Goal: Check status: Check status

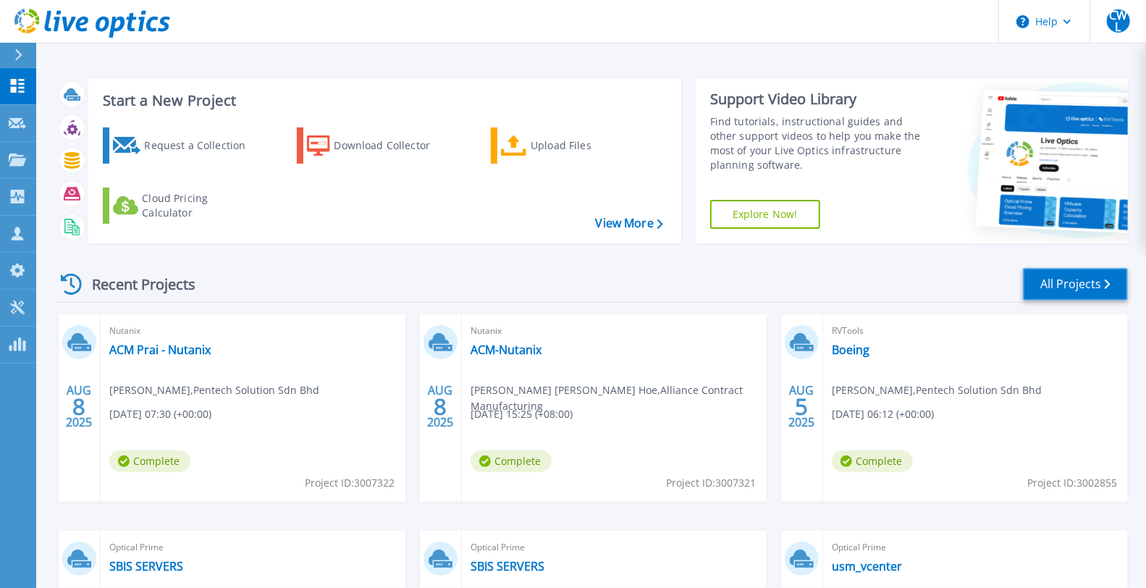
click at [1068, 295] on link "All Projects" at bounding box center [1075, 284] width 105 height 33
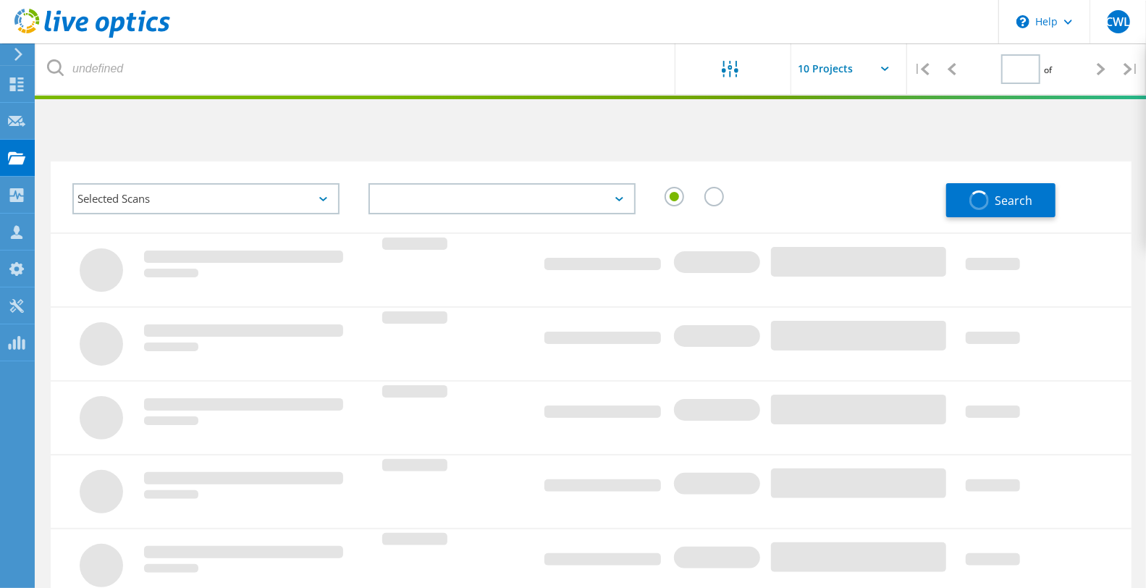
type input "1"
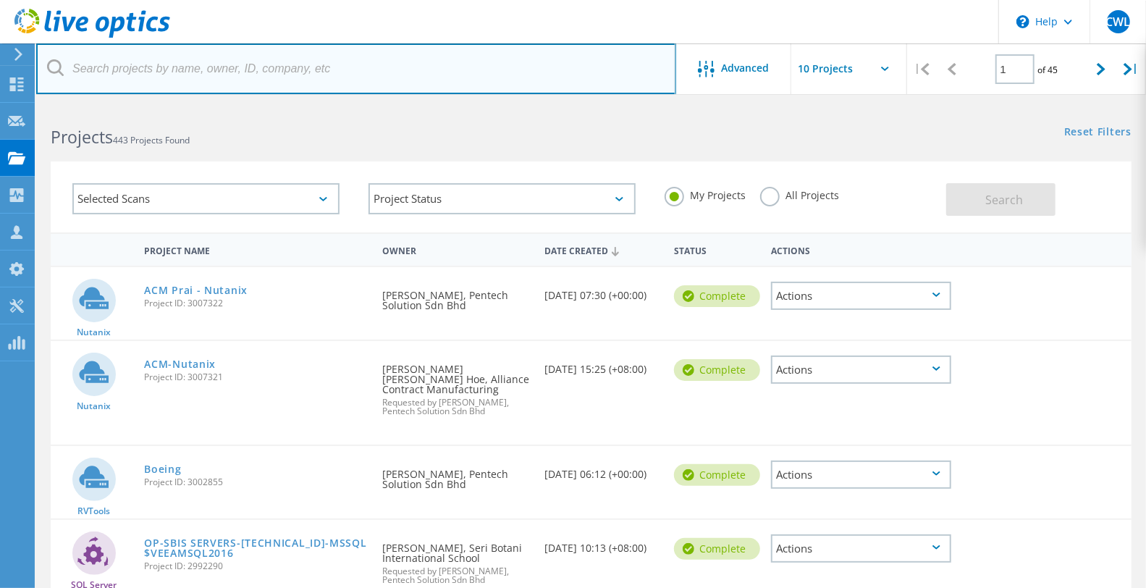
click at [177, 71] on input "text" at bounding box center [356, 68] width 640 height 51
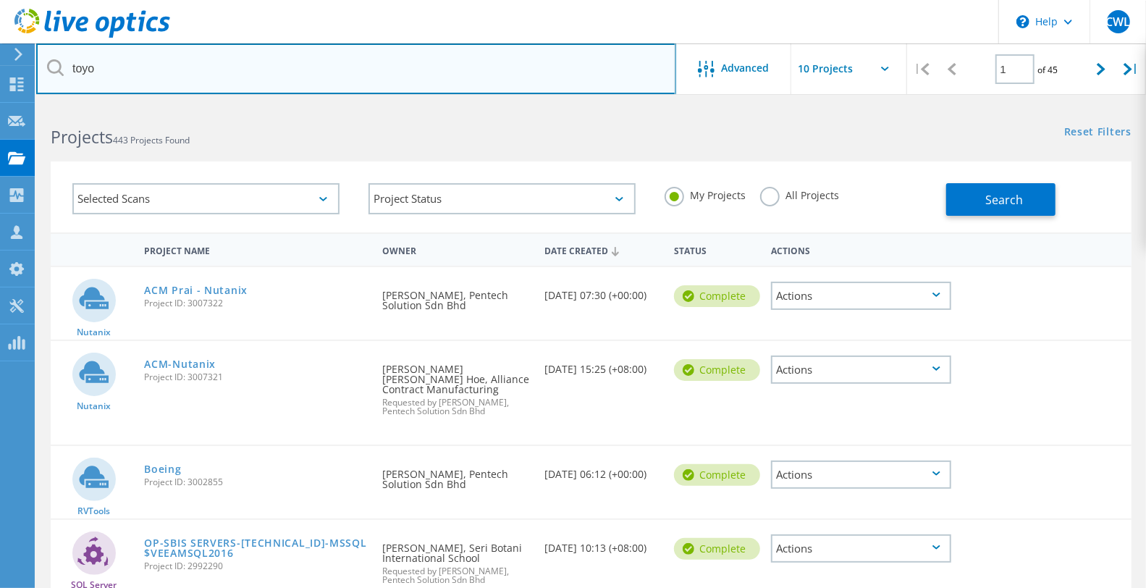
type input "toyo"
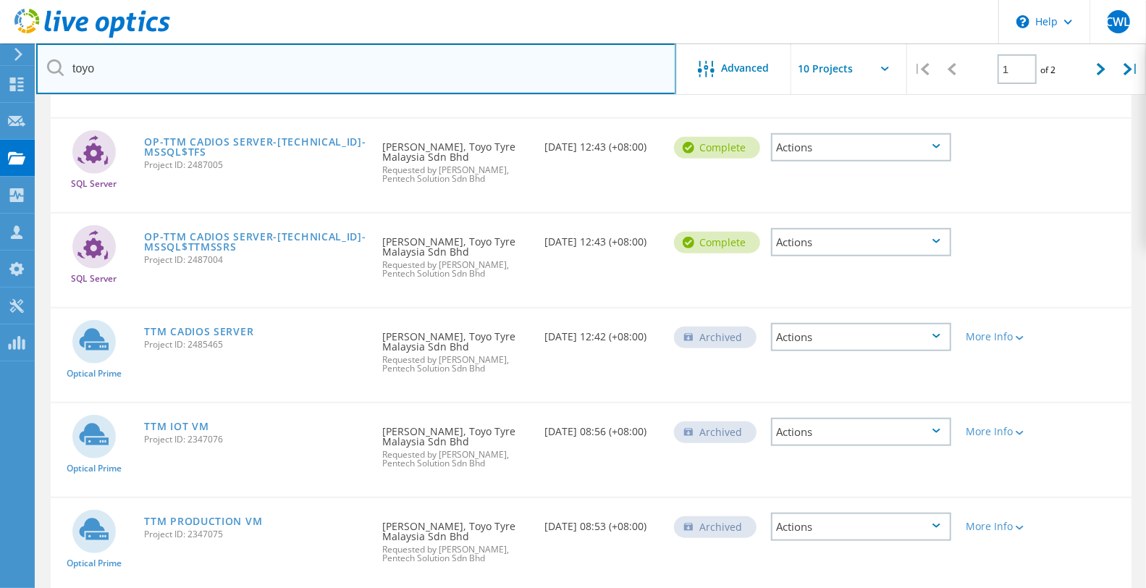
scroll to position [660, 0]
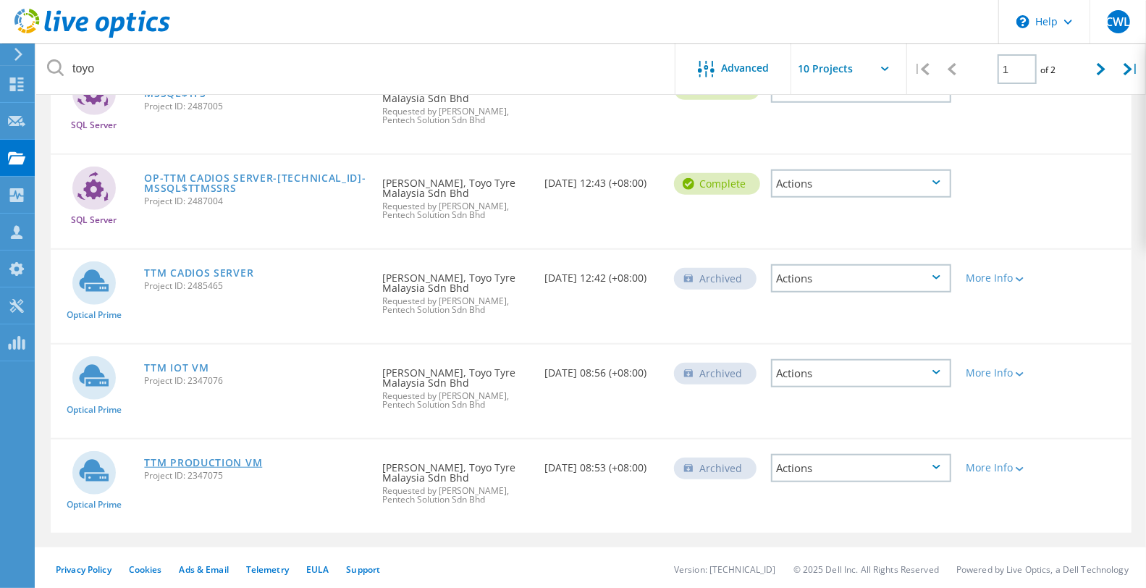
click at [241, 458] on link "TTM PRODUCTION VM" at bounding box center [203, 463] width 118 height 10
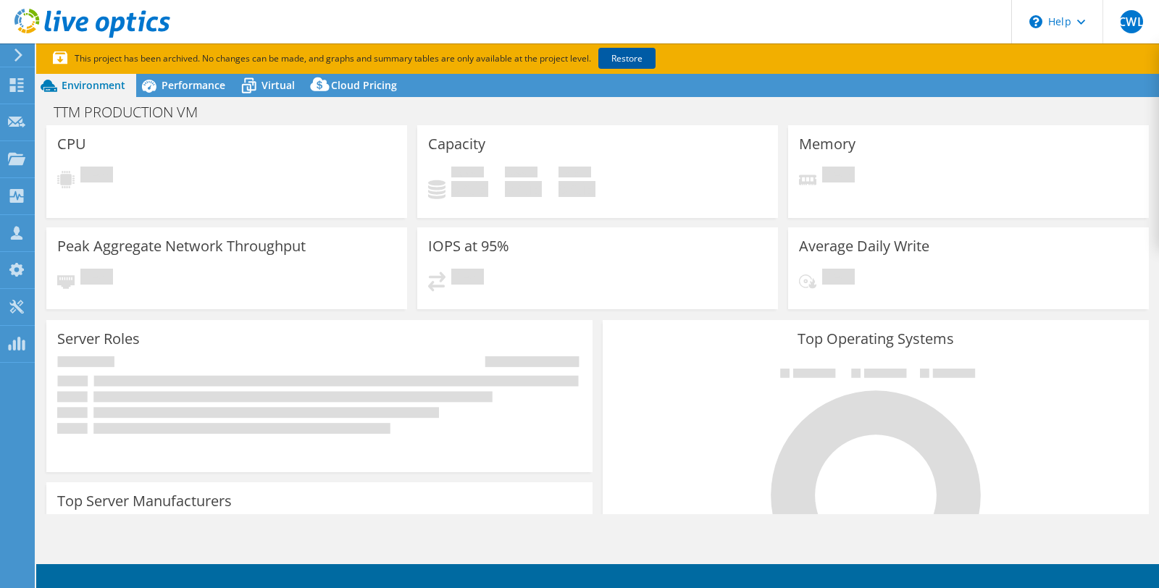
select select "USD"
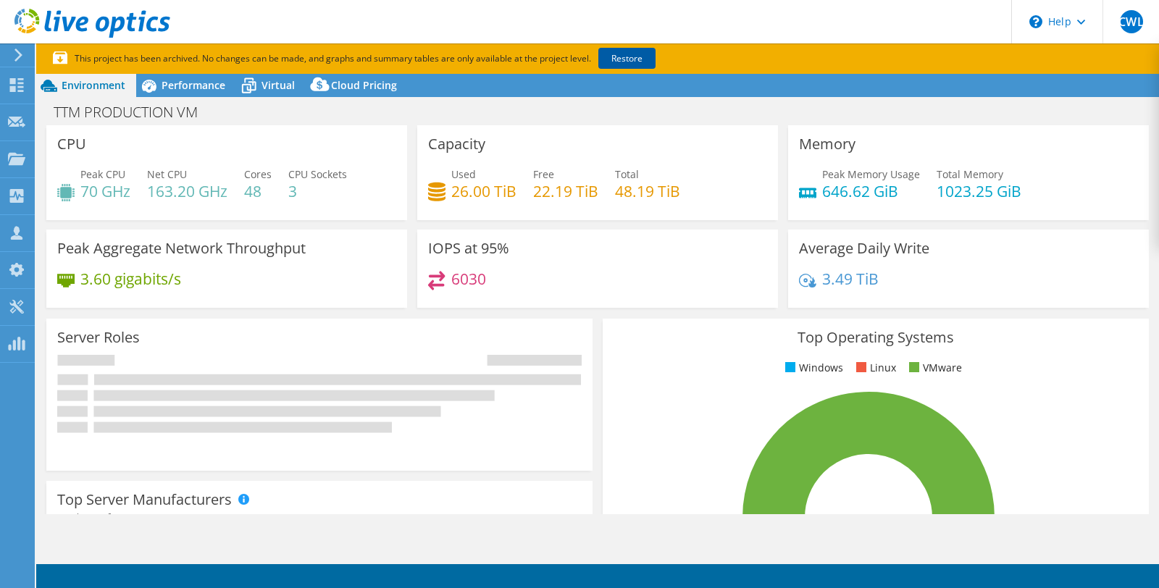
click at [638, 57] on link "Restore" at bounding box center [626, 58] width 57 height 21
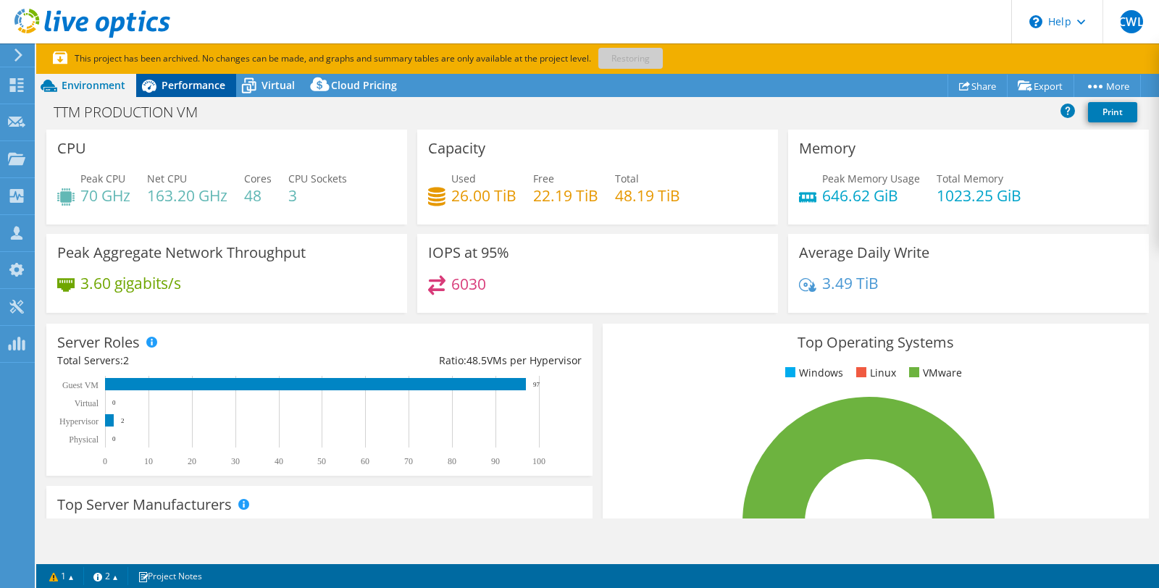
click at [199, 83] on span "Performance" at bounding box center [193, 85] width 64 height 14
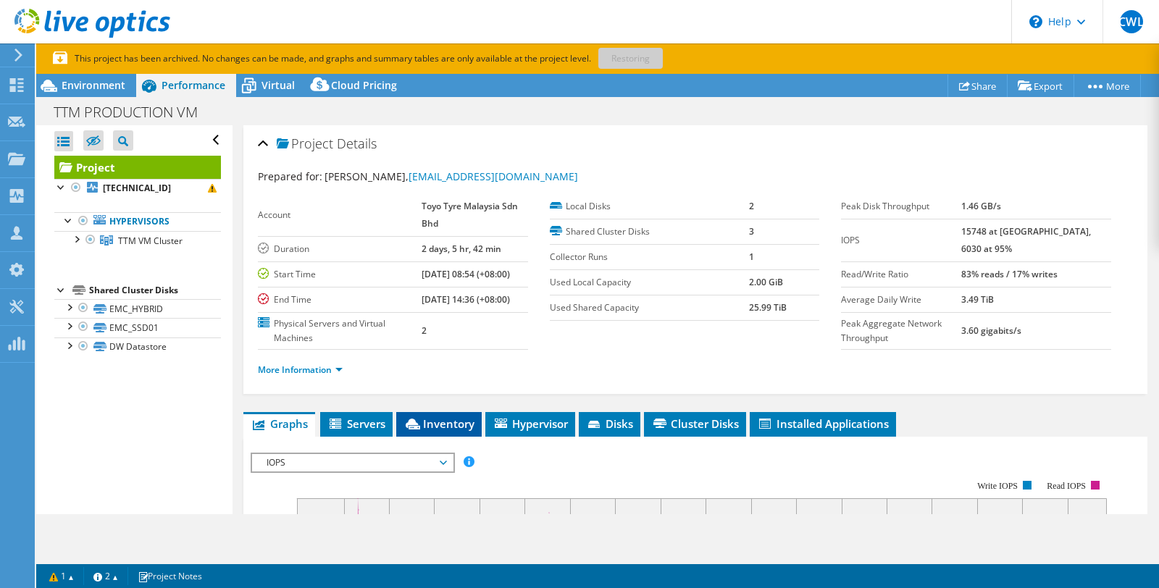
click at [466, 431] on span "Inventory" at bounding box center [438, 423] width 71 height 14
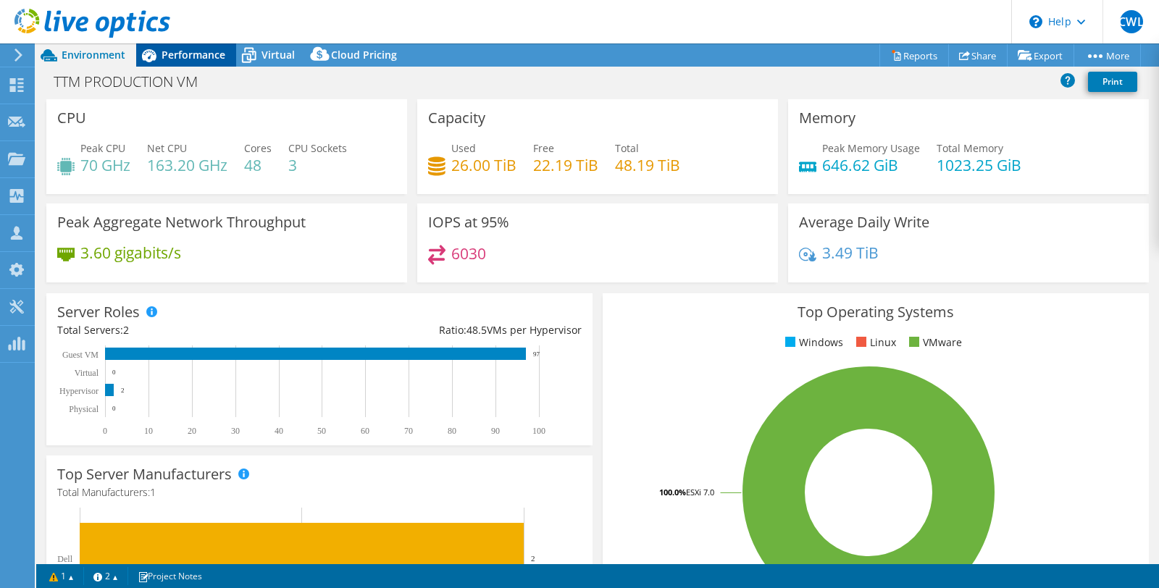
click at [190, 58] on span "Performance" at bounding box center [193, 55] width 64 height 14
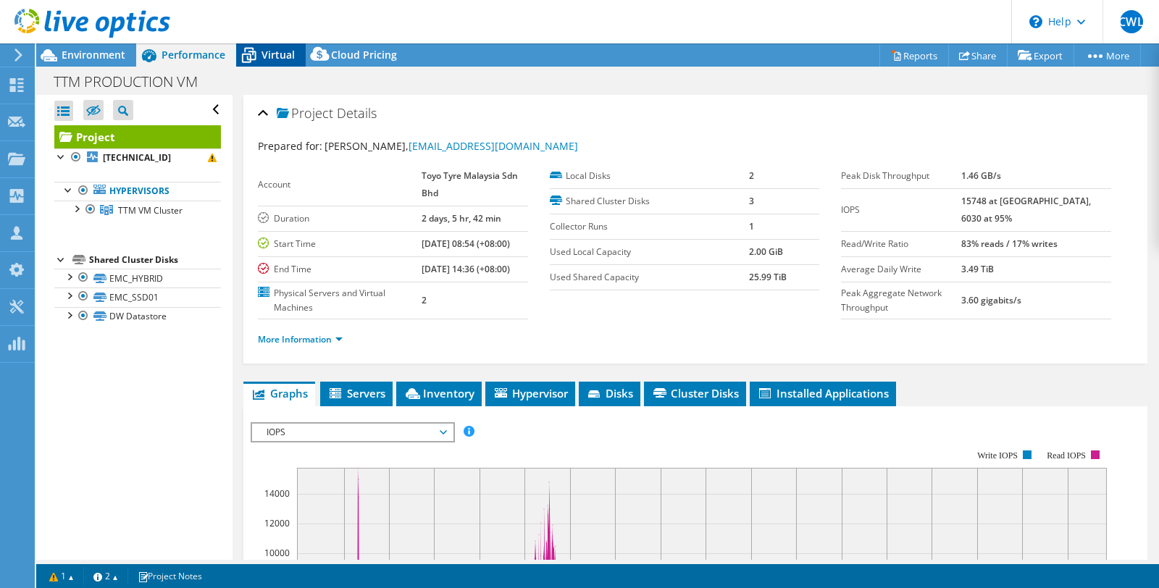
click at [282, 47] on div "Virtual" at bounding box center [271, 54] width 70 height 23
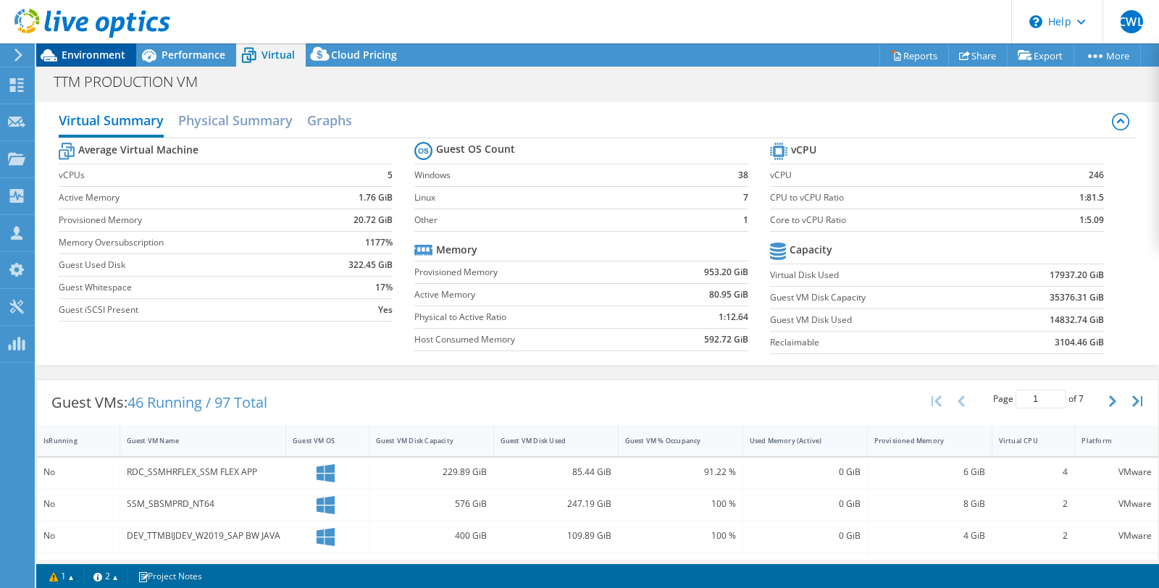
click at [123, 59] on span "Environment" at bounding box center [94, 55] width 64 height 14
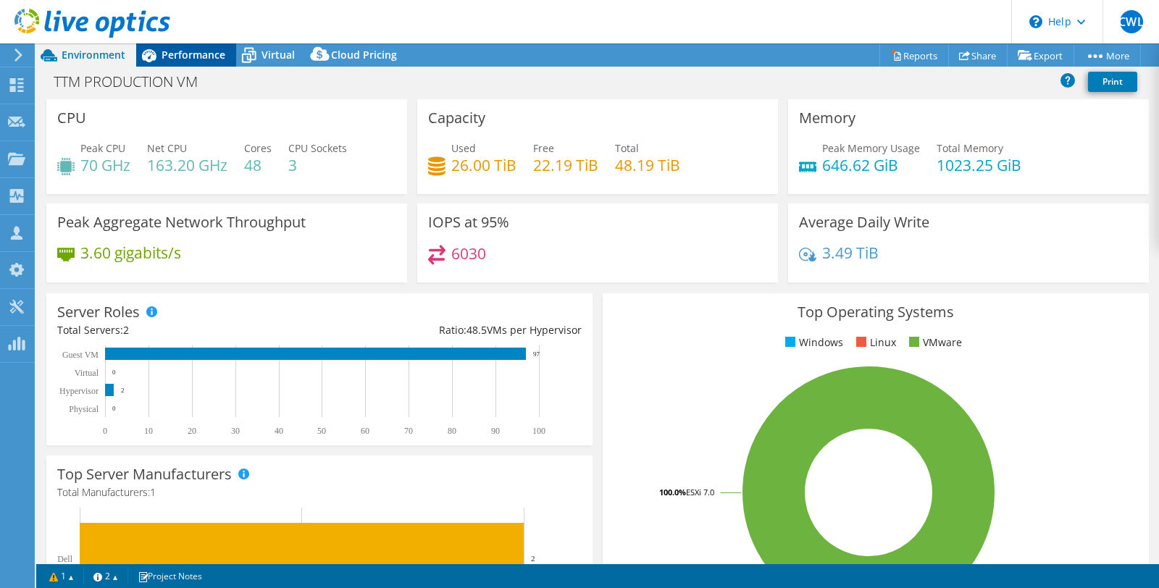
click at [177, 58] on span "Performance" at bounding box center [193, 55] width 64 height 14
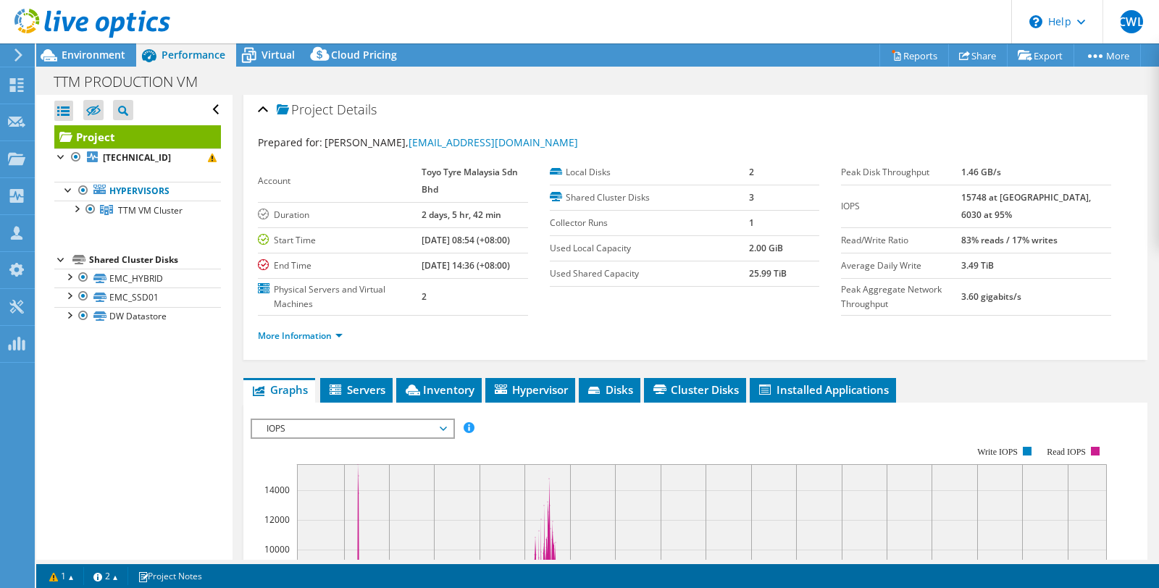
scroll to position [3, 0]
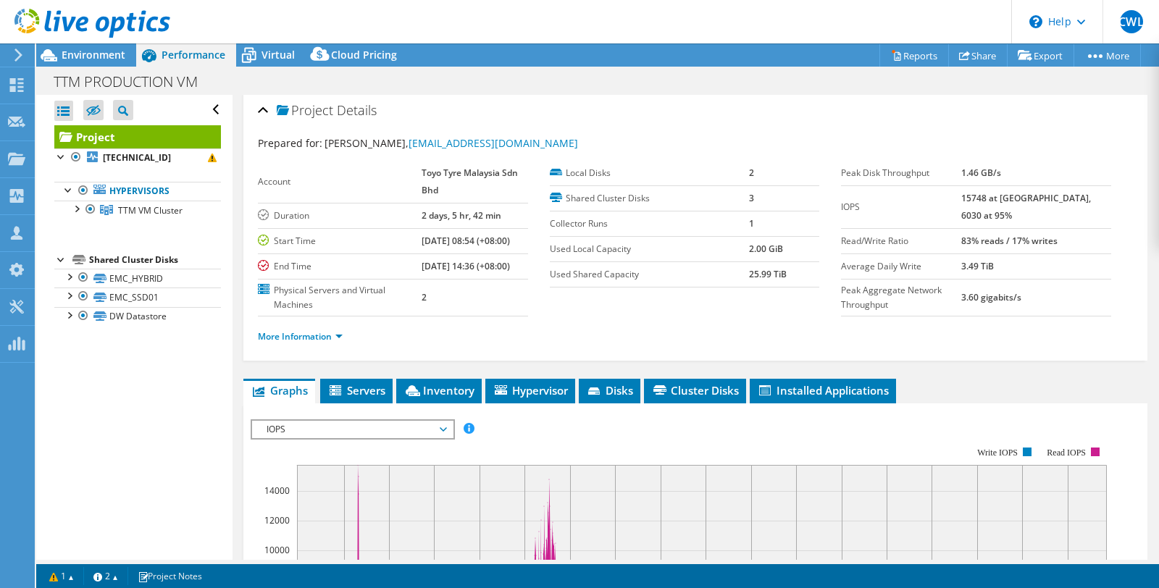
click at [91, 48] on div at bounding box center [85, 24] width 170 height 49
